Goal: Information Seeking & Learning: Check status

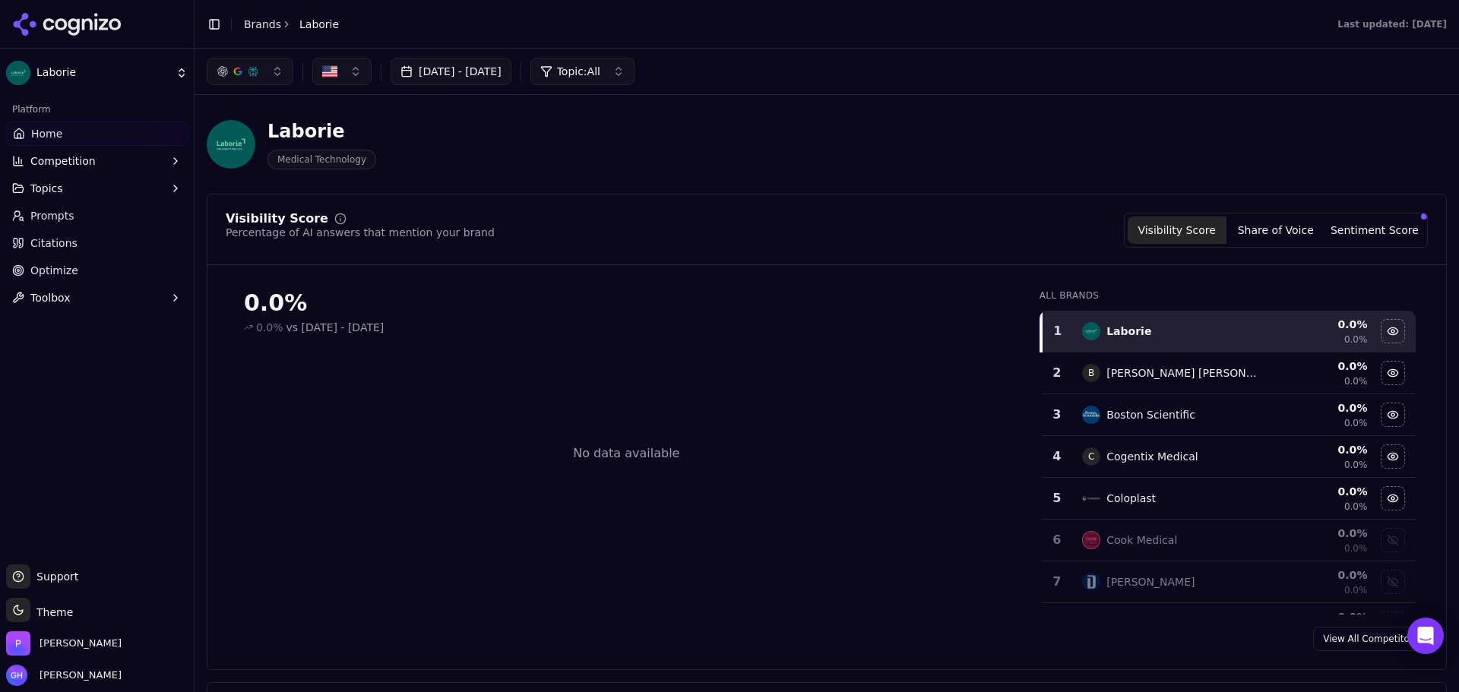
click at [50, 14] on icon at bounding box center [67, 24] width 110 height 23
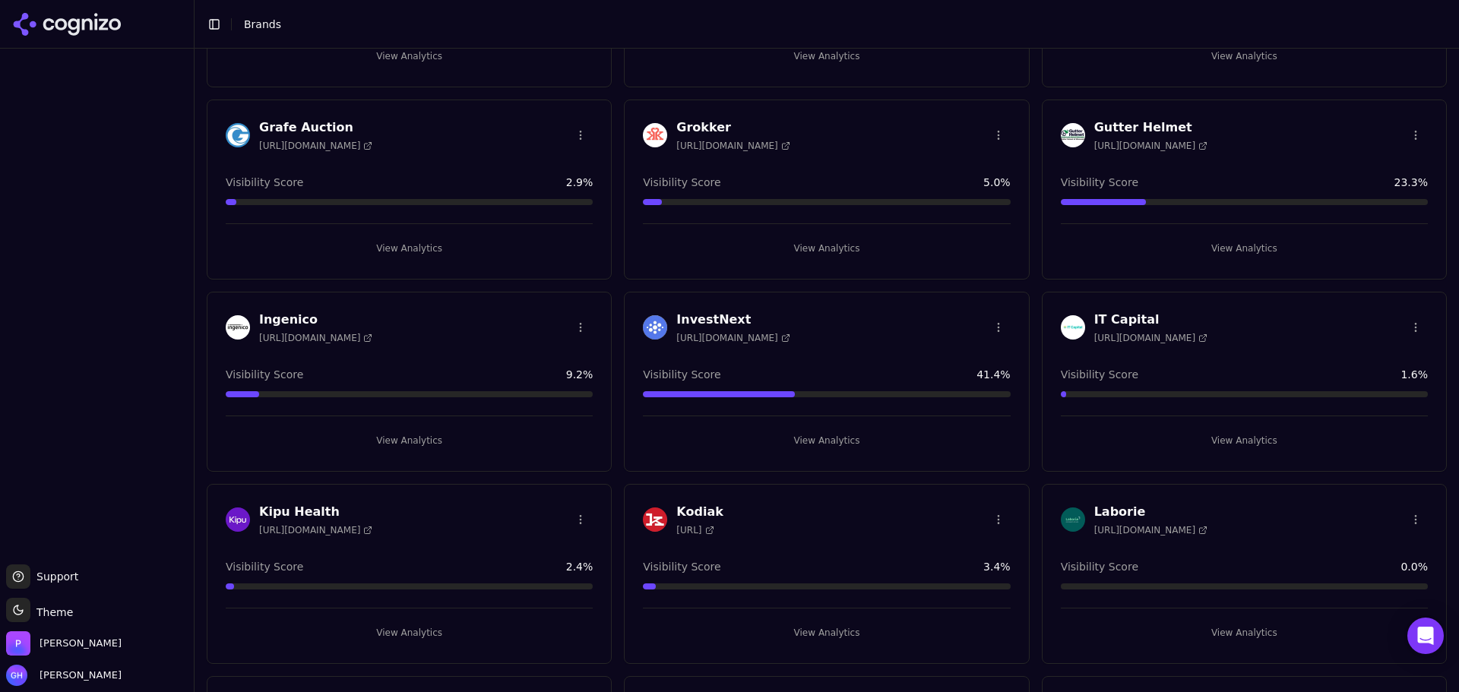
scroll to position [1672, 0]
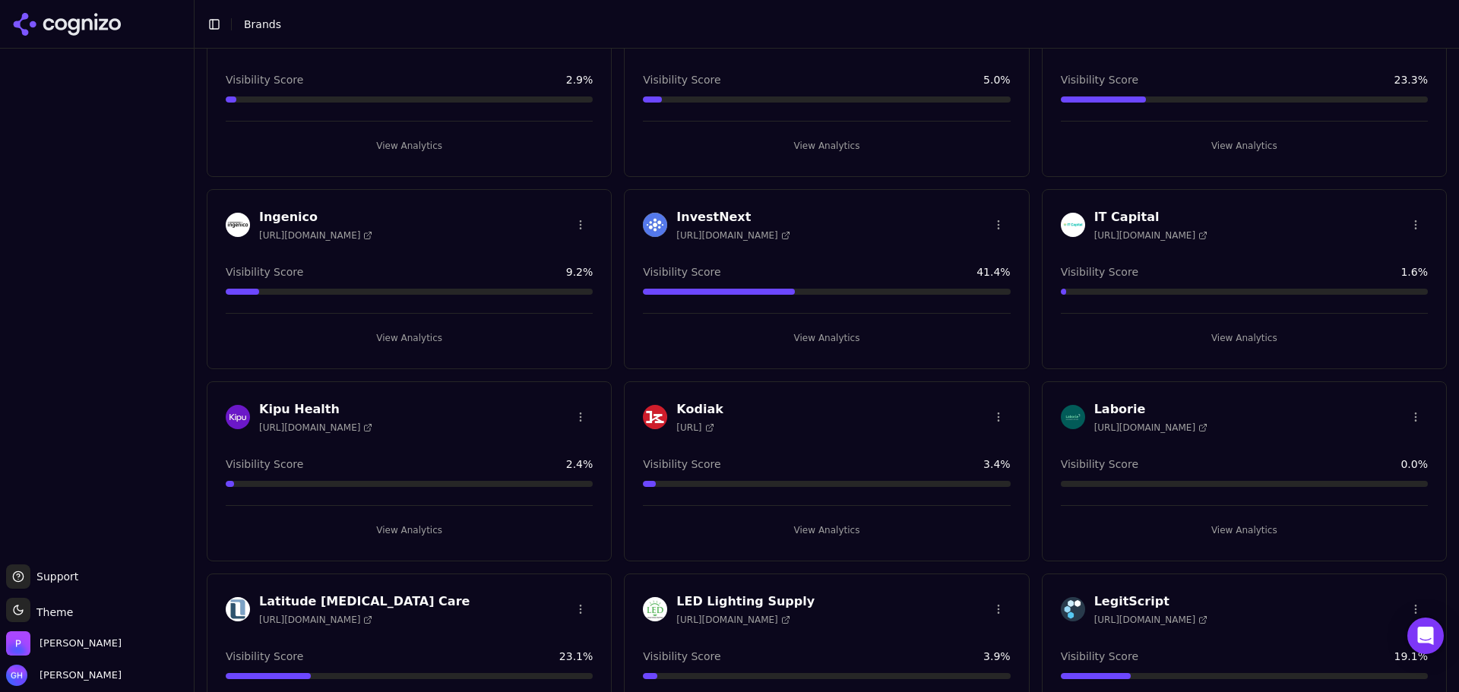
click at [1259, 518] on button "View Analytics" at bounding box center [1244, 530] width 367 height 24
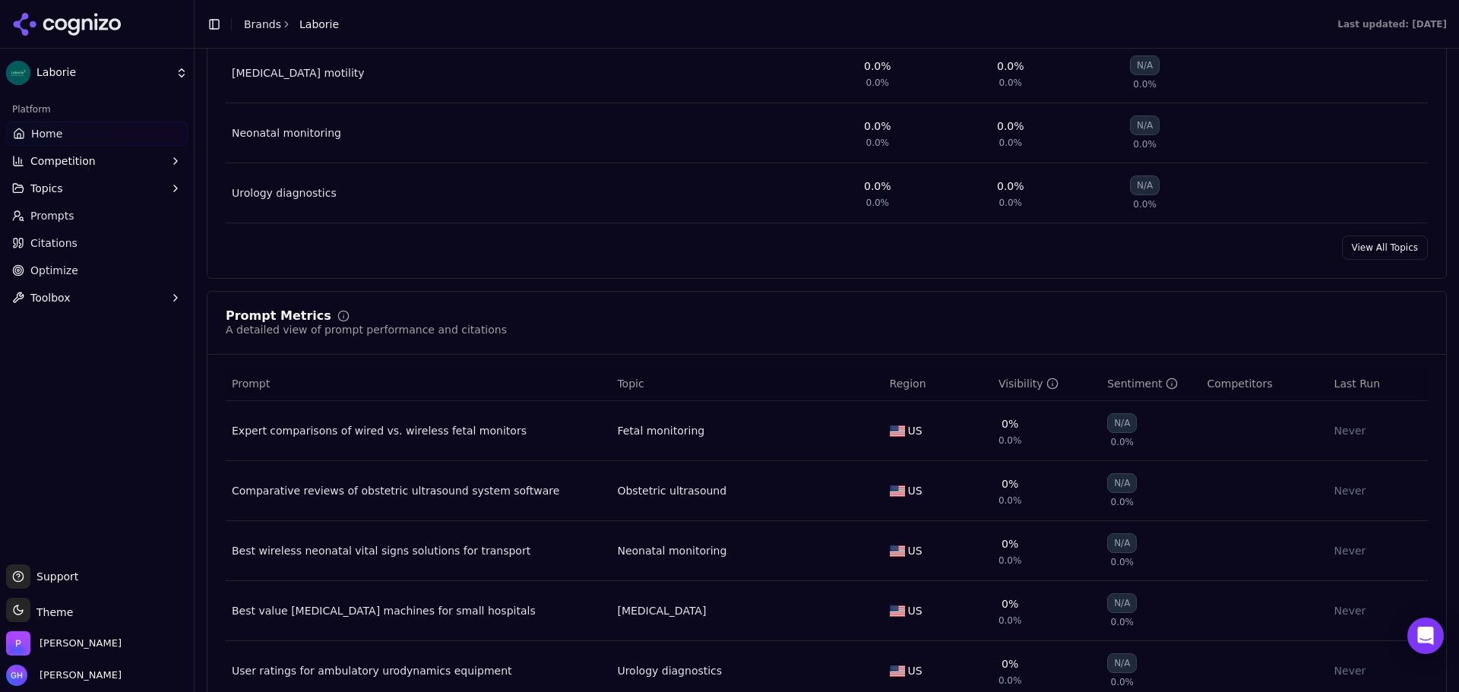
scroll to position [988, 0]
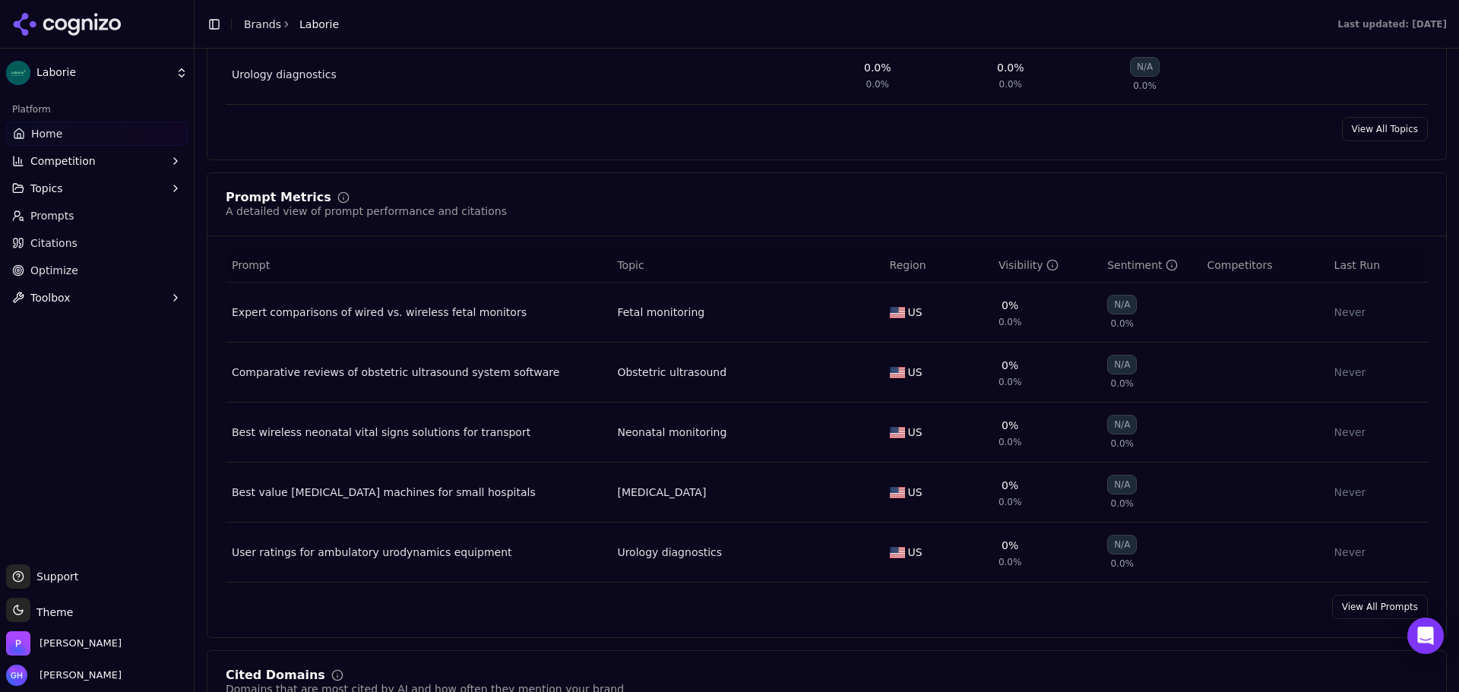
click at [1350, 308] on div "Never" at bounding box center [1378, 312] width 87 height 15
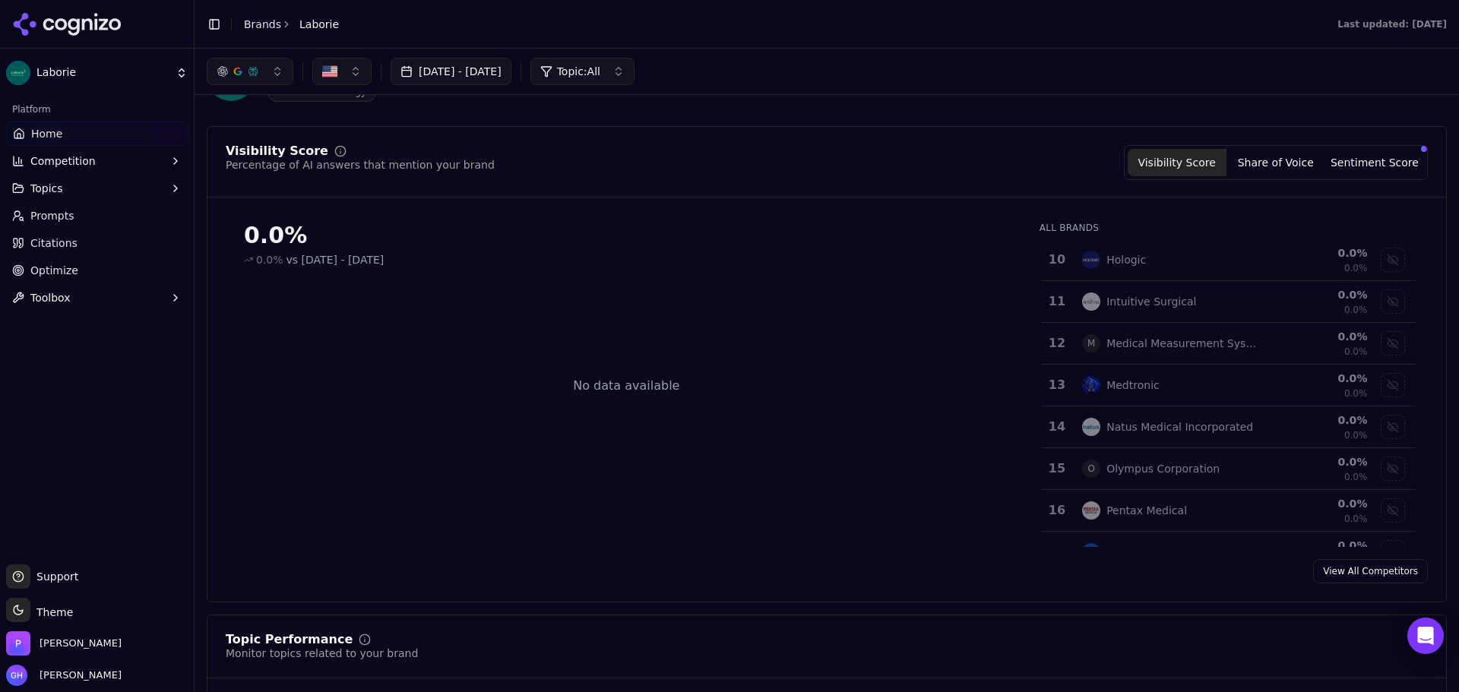
scroll to position [0, 0]
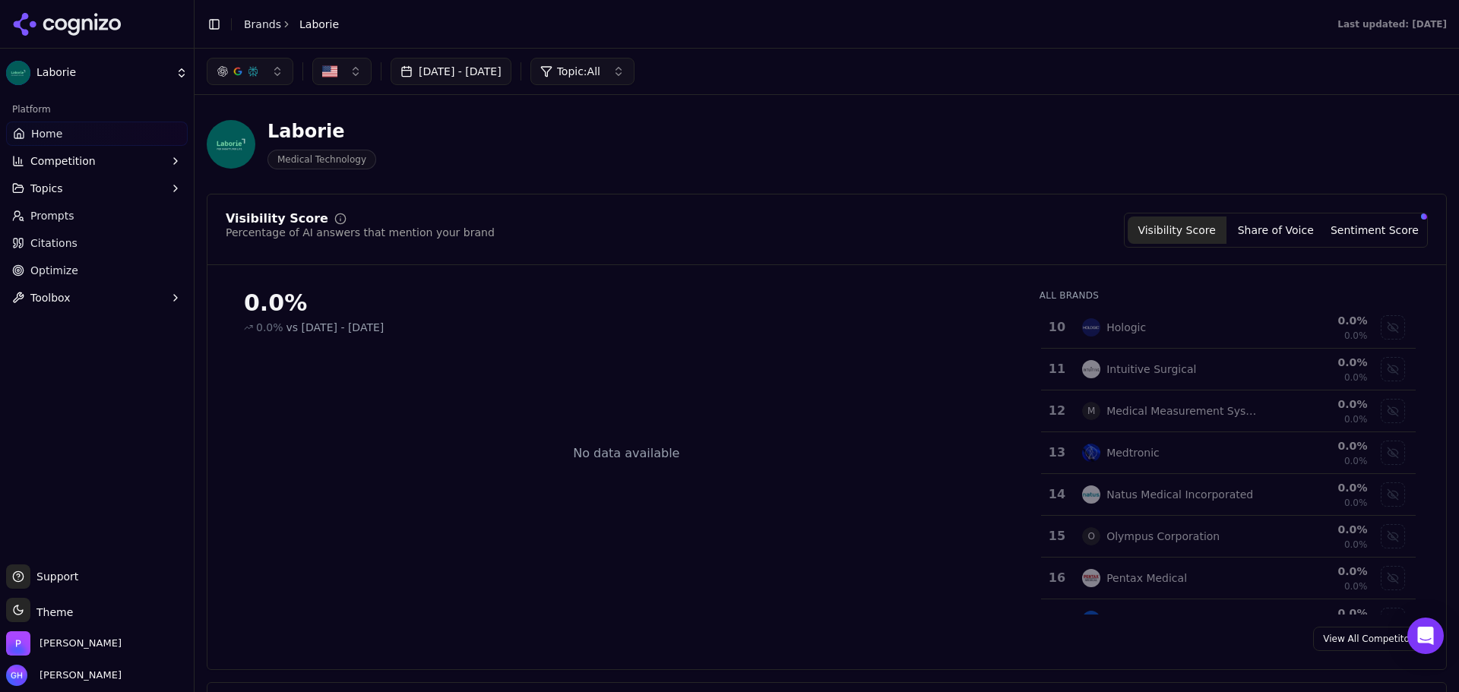
click at [1381, 24] on div "Last updated: [DATE]" at bounding box center [1392, 24] width 109 height 12
click at [1093, 18] on div "Last updated: [DATE]" at bounding box center [908, 24] width 1102 height 12
click at [105, 32] on icon at bounding box center [67, 24] width 110 height 23
